Goal: Task Accomplishment & Management: Manage account settings

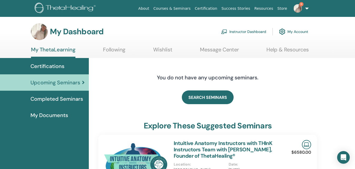
click at [258, 31] on link "Instructor Dashboard" at bounding box center [243, 32] width 45 height 12
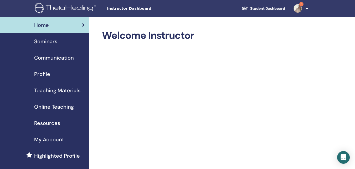
click at [62, 91] on span "Teaching Materials" at bounding box center [57, 90] width 46 height 8
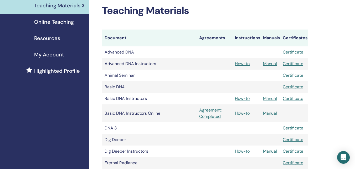
scroll to position [105, 0]
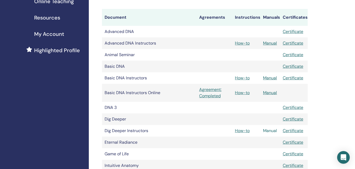
click at [271, 131] on link "Manual" at bounding box center [270, 131] width 14 height 6
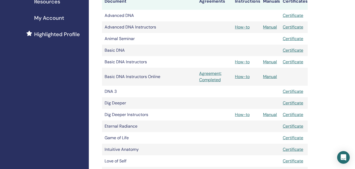
scroll to position [130, 0]
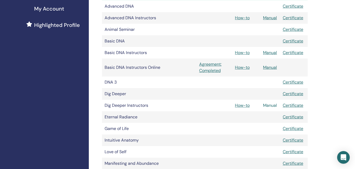
click at [269, 105] on link "Manual" at bounding box center [270, 105] width 14 height 6
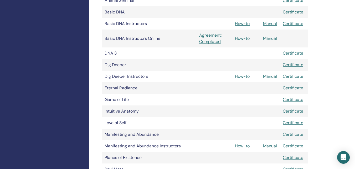
scroll to position [183, 0]
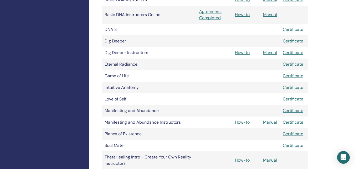
click at [270, 122] on link "Manual" at bounding box center [270, 122] width 14 height 6
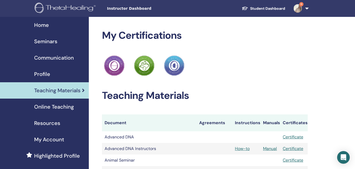
click at [296, 8] on img at bounding box center [298, 8] width 8 height 8
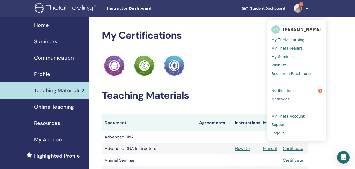
click at [286, 91] on span "Notifications" at bounding box center [283, 90] width 23 height 5
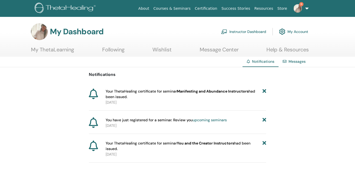
click at [264, 90] on icon at bounding box center [265, 93] width 4 height 11
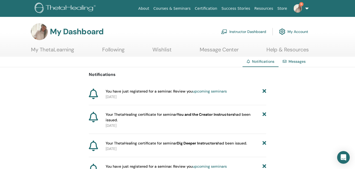
click at [264, 91] on icon at bounding box center [265, 91] width 4 height 6
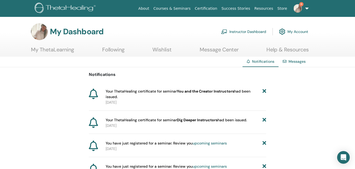
click at [264, 91] on icon at bounding box center [265, 93] width 4 height 11
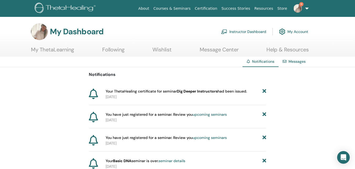
click at [264, 91] on icon at bounding box center [265, 91] width 4 height 6
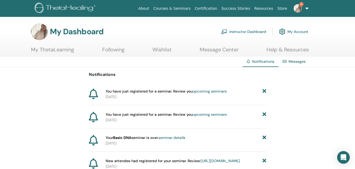
click at [264, 91] on icon at bounding box center [265, 91] width 4 height 6
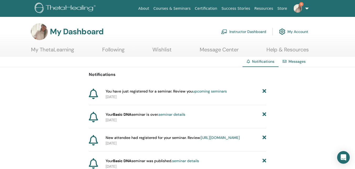
click at [264, 91] on icon at bounding box center [265, 91] width 4 height 6
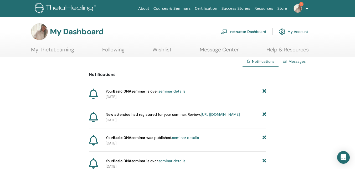
click at [264, 91] on icon at bounding box center [265, 91] width 4 height 6
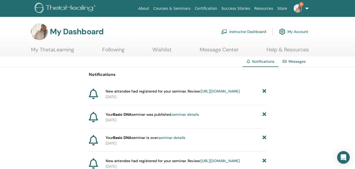
click at [264, 91] on icon at bounding box center [265, 91] width 4 height 6
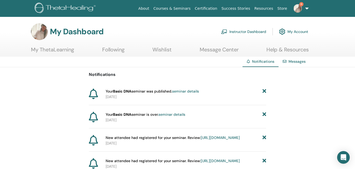
click at [264, 91] on icon at bounding box center [265, 91] width 4 height 6
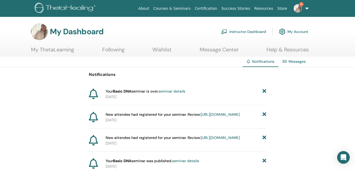
click at [264, 91] on icon at bounding box center [265, 91] width 4 height 6
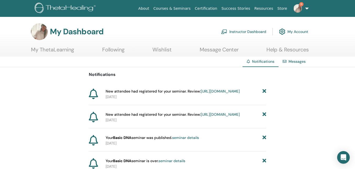
click at [264, 91] on icon at bounding box center [265, 91] width 4 height 6
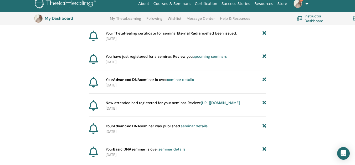
scroll to position [144, 0]
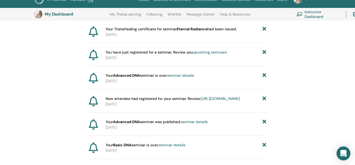
click at [343, 149] on div "Open Intercom Messenger" at bounding box center [344, 153] width 14 height 14
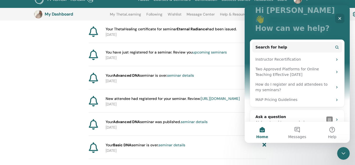
scroll to position [38, 0]
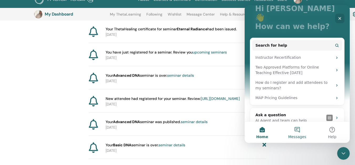
click at [299, 130] on button "Messages" at bounding box center [297, 131] width 35 height 21
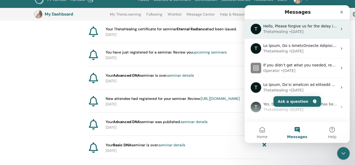
click at [310, 34] on div "ThetaHealing • 15w ago" at bounding box center [300, 32] width 74 height 6
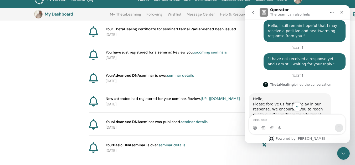
scroll to position [312, 0]
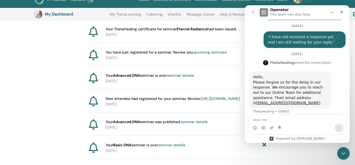
click at [253, 13] on icon "go back" at bounding box center [253, 12] width 2 height 3
click at [253, 12] on main "Operator The team can also help Welcome to ThetaHealing FAQs and Support! Ask u…" at bounding box center [297, 73] width 105 height 137
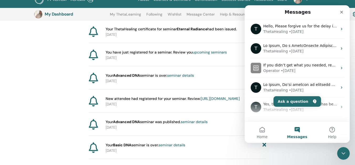
scroll to position [0, 0]
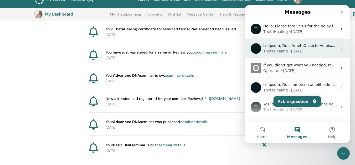
click at [325, 52] on div "ThetaHealing • 25w ago" at bounding box center [300, 51] width 74 height 6
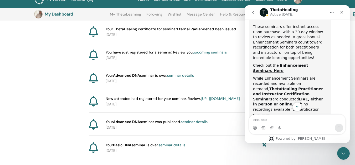
scroll to position [213, 0]
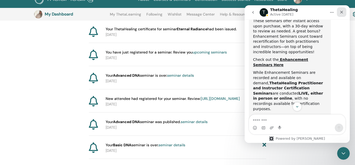
click at [342, 12] on icon "Close" at bounding box center [341, 12] width 3 height 3
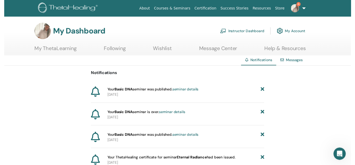
scroll to position [315, 0]
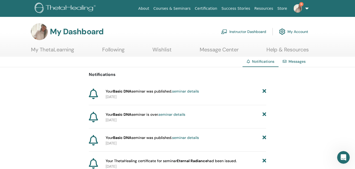
click at [301, 8] on img at bounding box center [298, 8] width 8 height 8
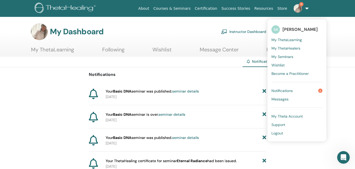
click at [277, 28] on span "SA" at bounding box center [276, 29] width 8 height 8
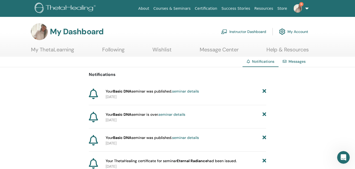
click at [299, 12] on img at bounding box center [298, 8] width 8 height 8
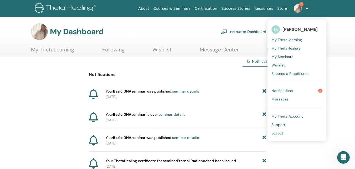
click at [309, 29] on span "[PERSON_NAME]" at bounding box center [300, 30] width 35 height 6
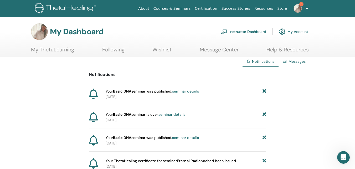
click at [42, 36] on img at bounding box center [39, 31] width 17 height 17
click at [306, 8] on link "6" at bounding box center [300, 8] width 22 height 17
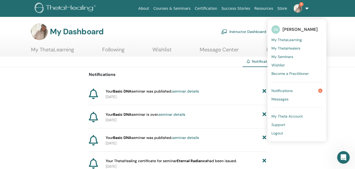
click at [306, 8] on link "6" at bounding box center [300, 8] width 22 height 17
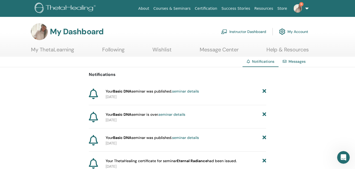
click at [289, 8] on link "6" at bounding box center [300, 8] width 22 height 17
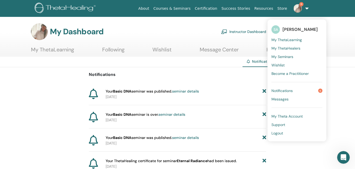
click at [294, 7] on img at bounding box center [298, 8] width 8 height 8
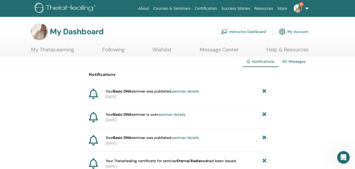
click at [297, 7] on img at bounding box center [298, 8] width 8 height 8
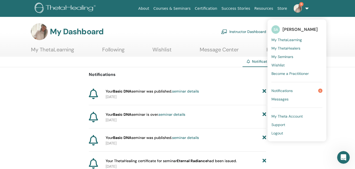
click at [297, 7] on img at bounding box center [298, 8] width 8 height 8
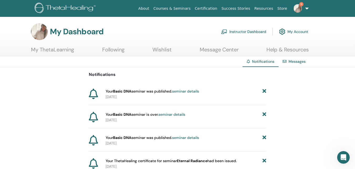
click at [44, 32] on img at bounding box center [39, 31] width 17 height 17
click at [74, 31] on h3 "My Dashboard" at bounding box center [77, 31] width 54 height 9
click at [299, 31] on link "My Account" at bounding box center [293, 32] width 29 height 12
